Goal: Task Accomplishment & Management: Use online tool/utility

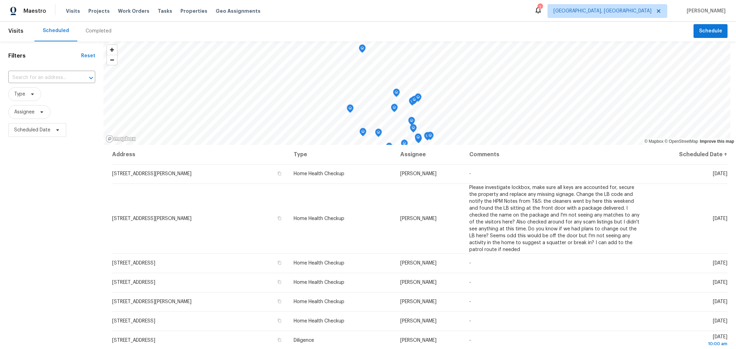
scroll to position [1, 0]
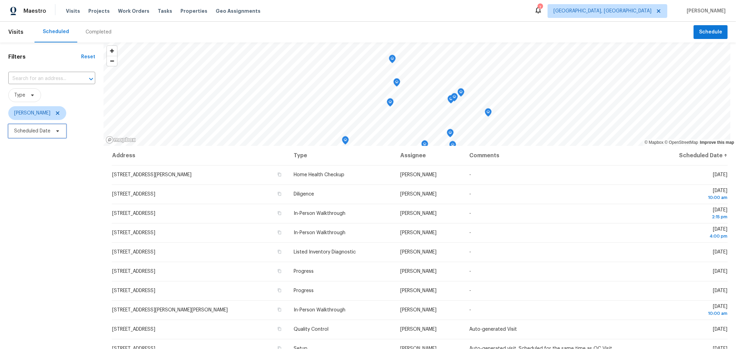
click at [46, 130] on span "Scheduled Date" at bounding box center [32, 131] width 36 height 7
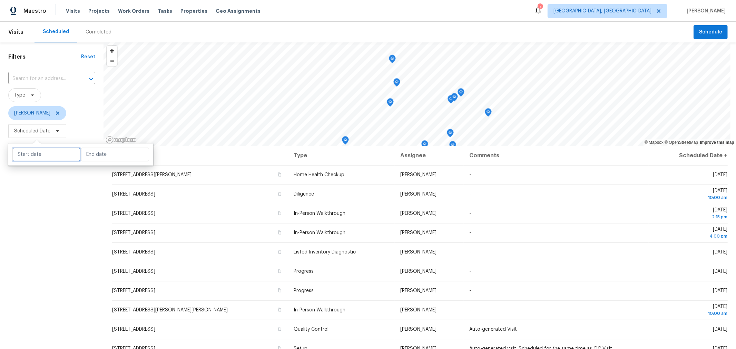
click at [54, 159] on input "text" at bounding box center [46, 155] width 68 height 14
select select "8"
select select "2025"
select select "9"
select select "2025"
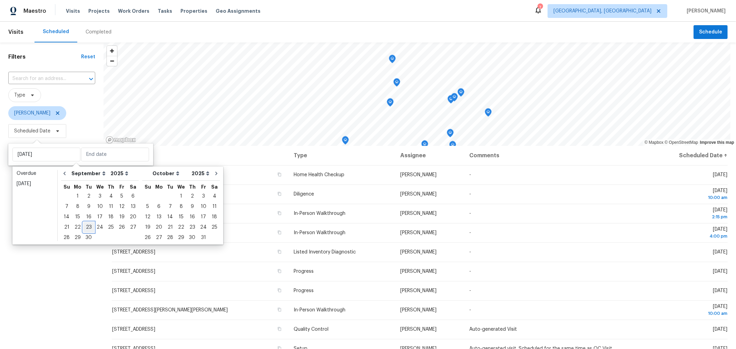
click at [85, 225] on div "23" at bounding box center [88, 228] width 11 height 10
type input "[DATE]"
click at [85, 225] on div "23" at bounding box center [88, 228] width 11 height 10
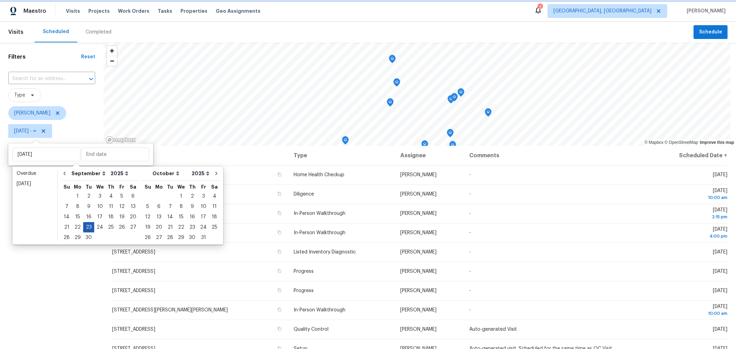
type input "[DATE]"
